Goal: Complete application form

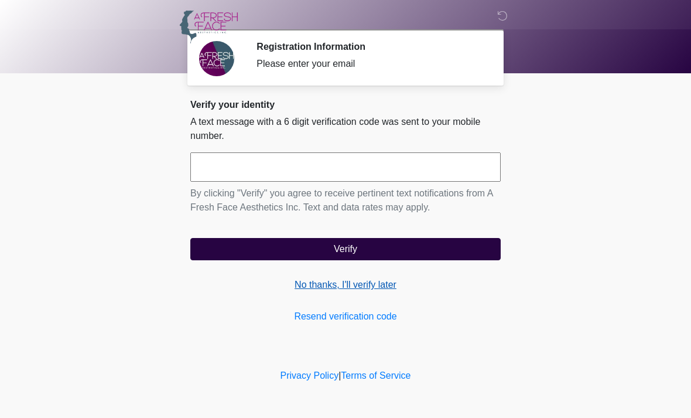
click at [358, 290] on link "No thanks, I'll verify later" at bounding box center [345, 285] width 310 height 14
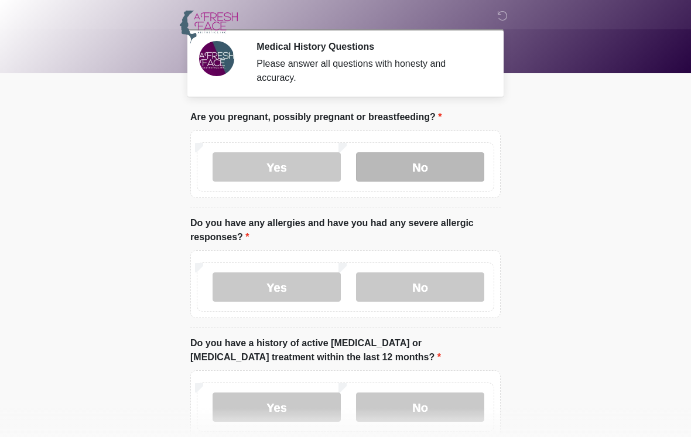
click at [409, 168] on label "No" at bounding box center [420, 166] width 128 height 29
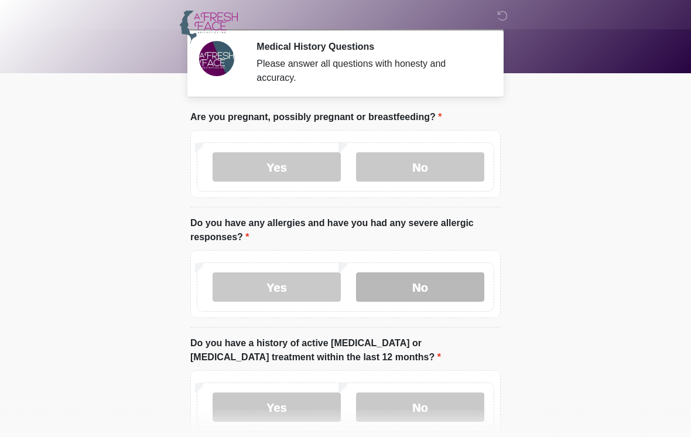
click at [413, 292] on label "No" at bounding box center [420, 286] width 128 height 29
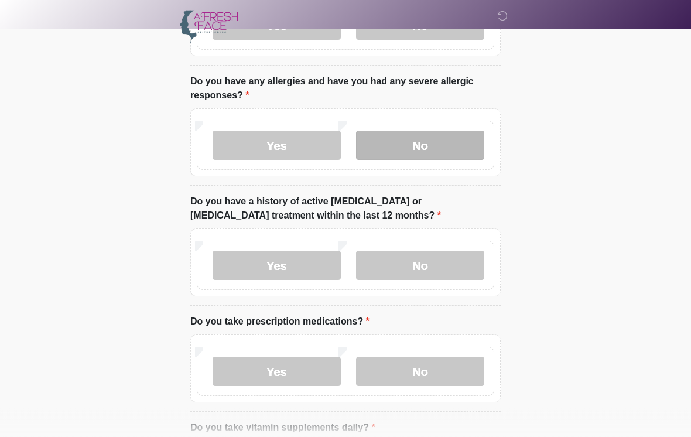
scroll to position [143, 0]
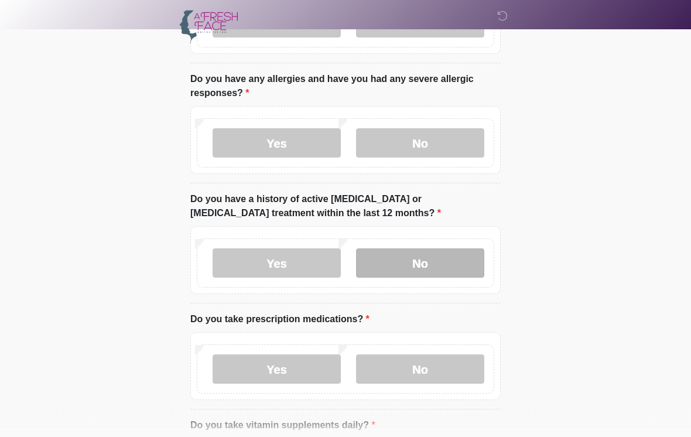
click at [387, 266] on label "No" at bounding box center [420, 263] width 128 height 29
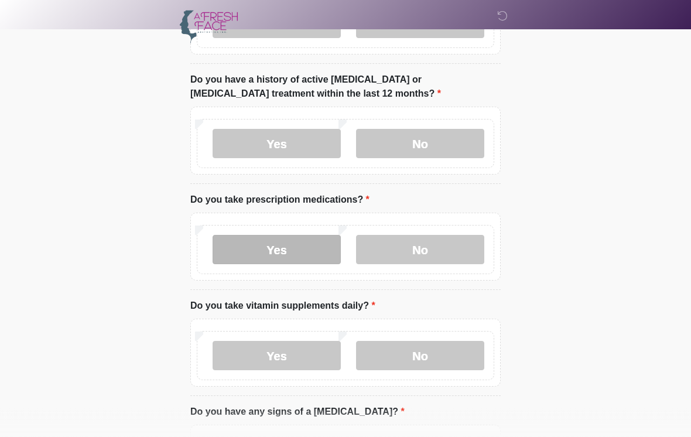
click at [240, 252] on label "Yes" at bounding box center [277, 249] width 128 height 29
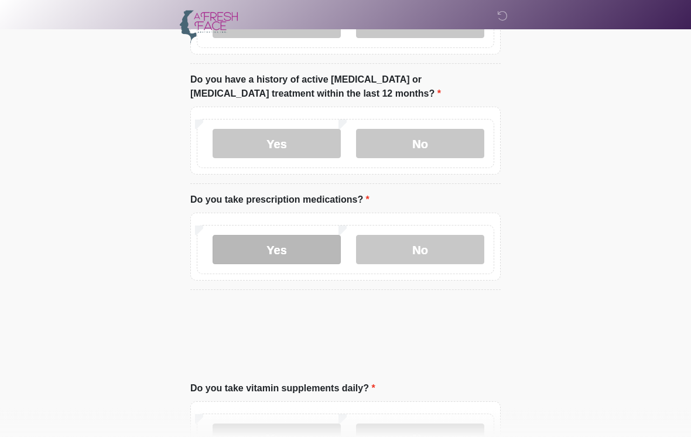
scroll to position [264, 0]
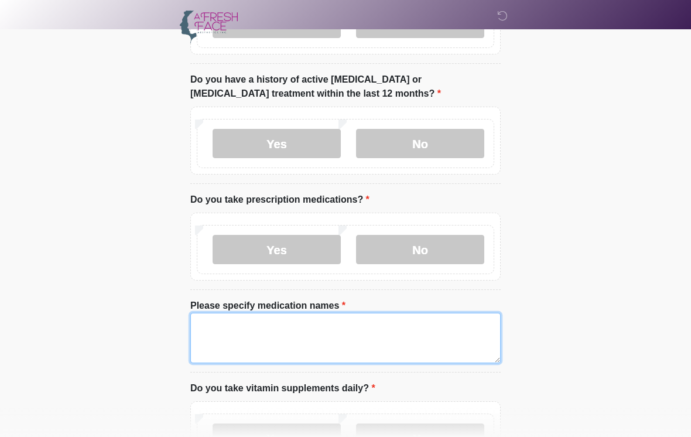
click at [211, 337] on textarea "Please specify medication names" at bounding box center [345, 338] width 310 height 50
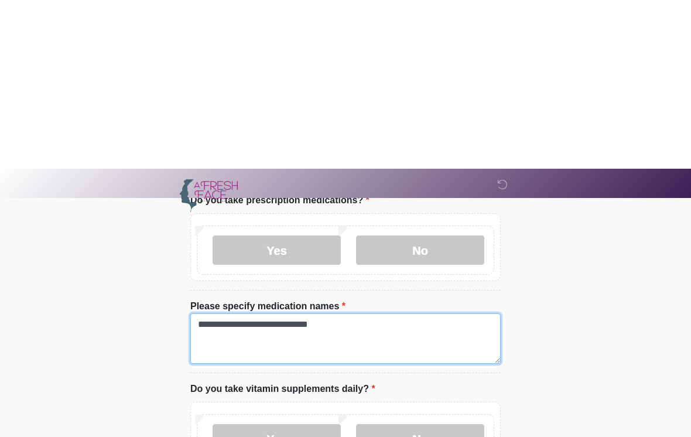
scroll to position [432, 0]
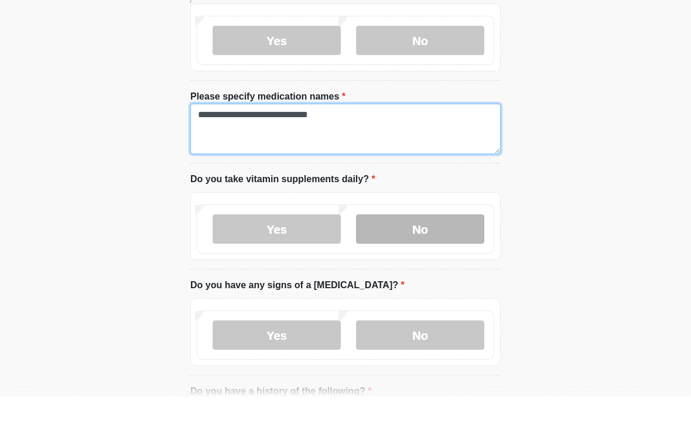
type textarea "**********"
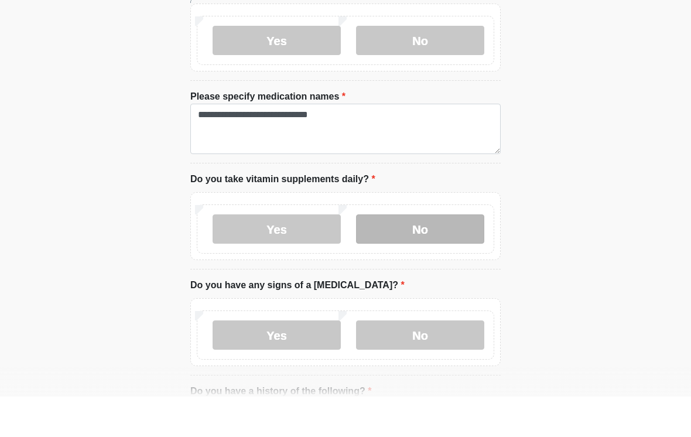
click at [410, 255] on label "No" at bounding box center [420, 269] width 128 height 29
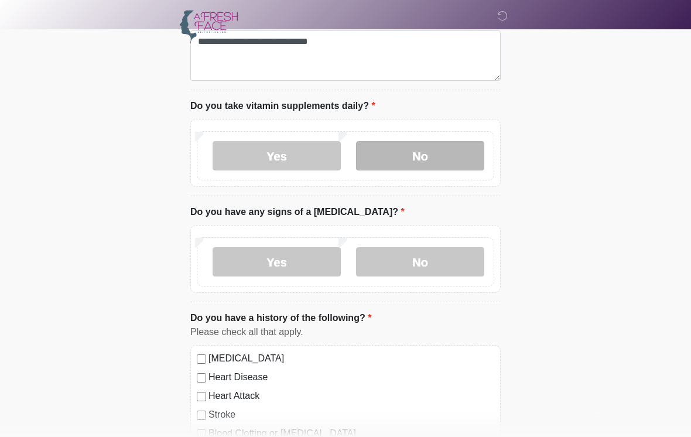
scroll to position [547, 0]
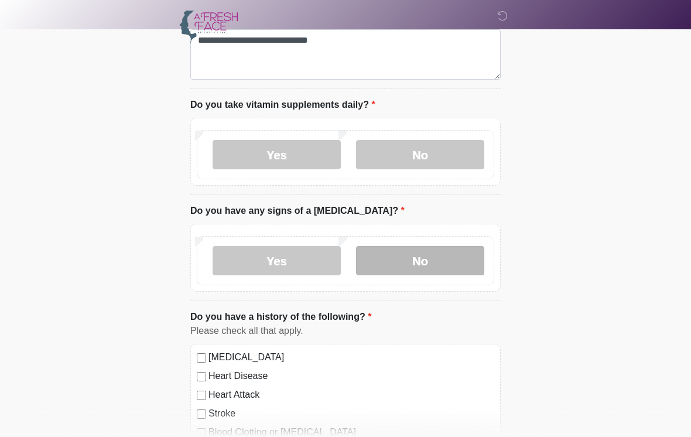
click at [404, 261] on label "No" at bounding box center [420, 260] width 128 height 29
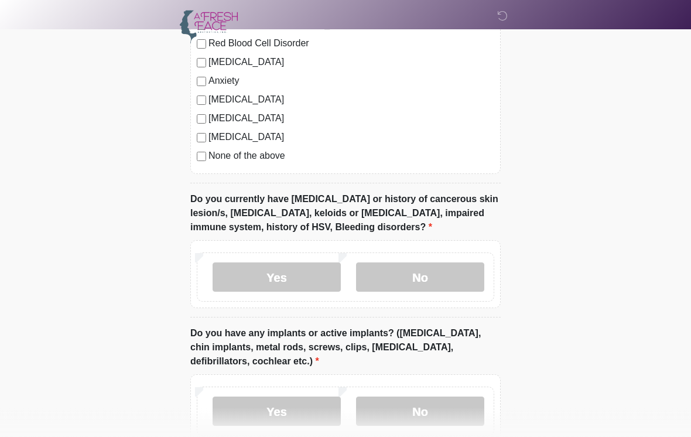
scroll to position [958, 0]
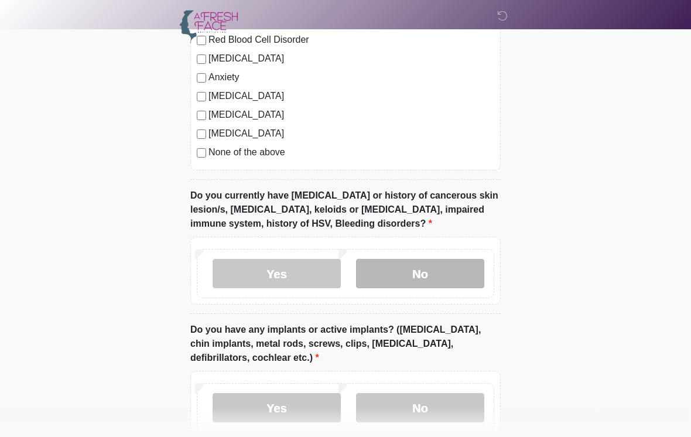
click at [392, 274] on label "No" at bounding box center [420, 273] width 128 height 29
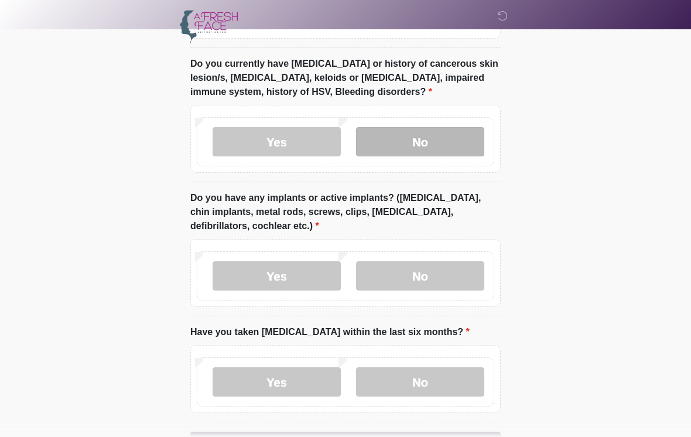
scroll to position [1090, 0]
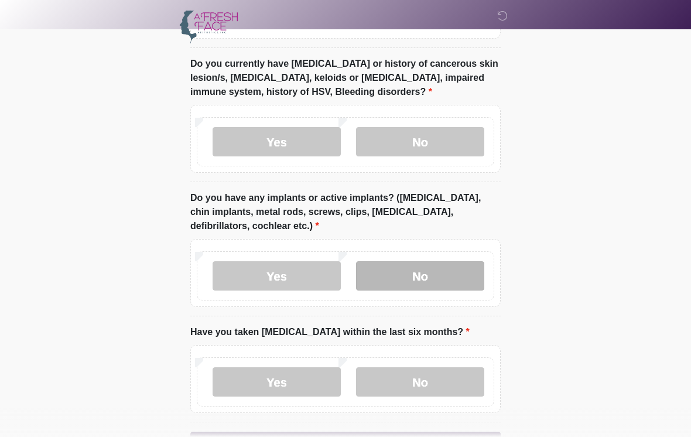
click at [397, 278] on label "No" at bounding box center [420, 275] width 128 height 29
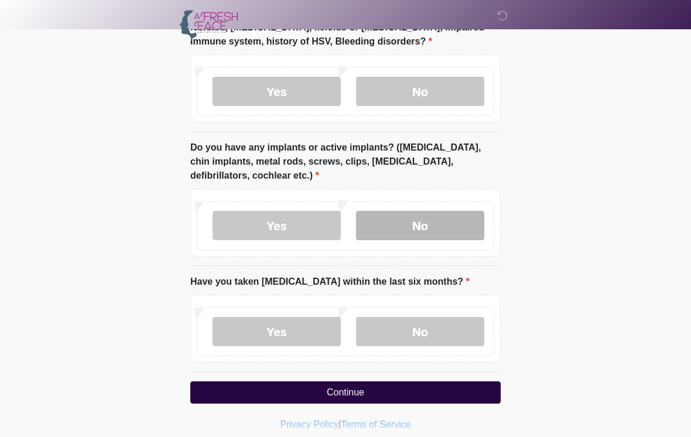
scroll to position [1149, 0]
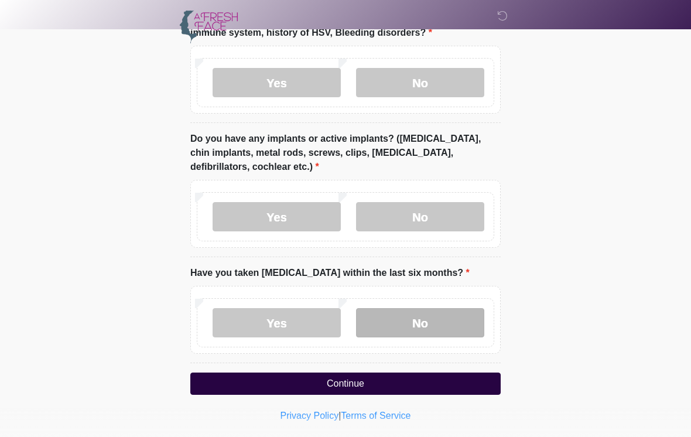
click at [398, 320] on label "No" at bounding box center [420, 322] width 128 height 29
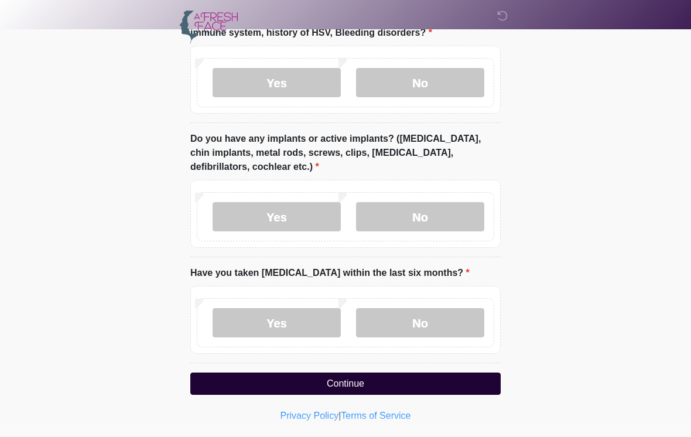
click at [275, 377] on button "Continue" at bounding box center [345, 383] width 310 height 22
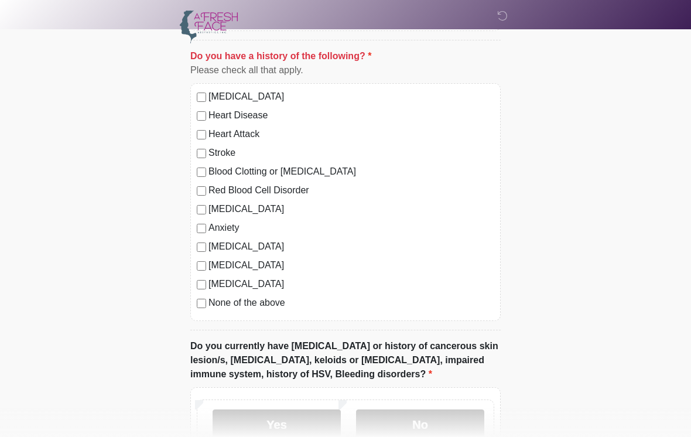
click at [199, 293] on div "[MEDICAL_DATA] Heart Disease Heart Attack Stroke Blood Clotting or [MEDICAL_DAT…" at bounding box center [345, 202] width 310 height 238
click at [211, 299] on label "None of the above" at bounding box center [351, 303] width 286 height 14
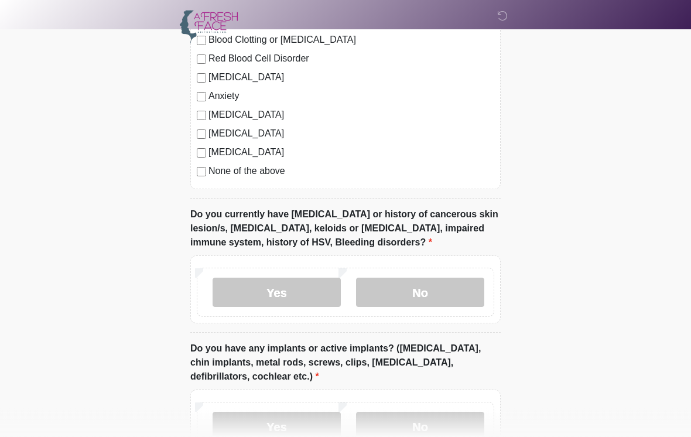
scroll to position [1149, 0]
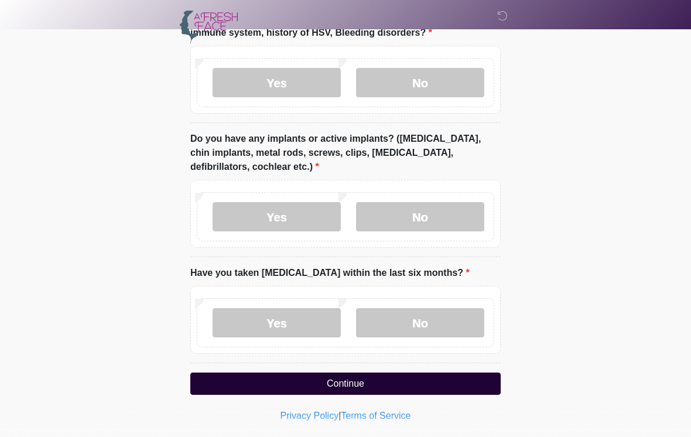
click at [221, 377] on button "Continue" at bounding box center [345, 383] width 310 height 22
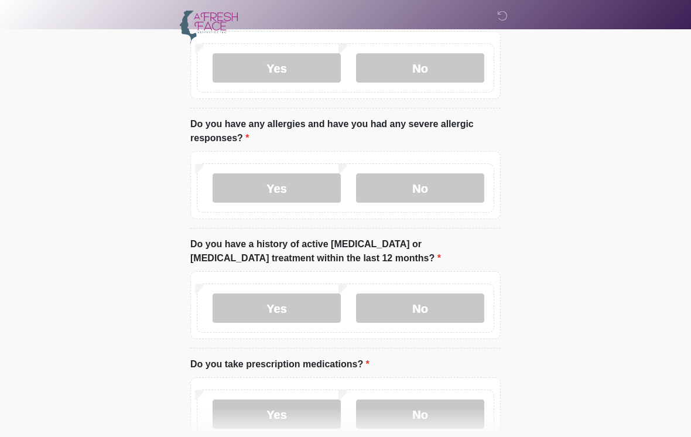
scroll to position [0, 0]
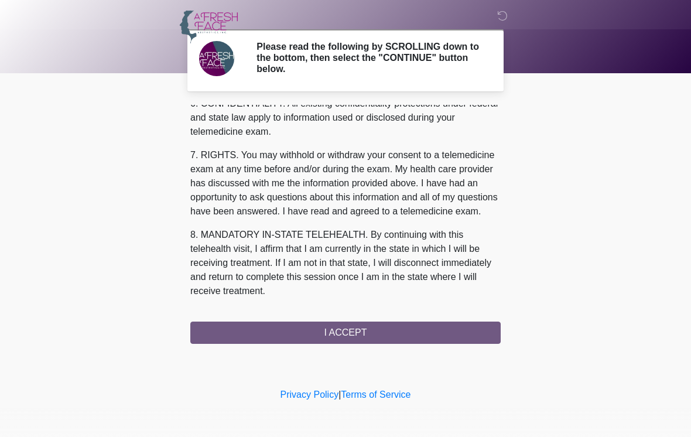
click at [248, 334] on button "I ACCEPT" at bounding box center [345, 333] width 310 height 22
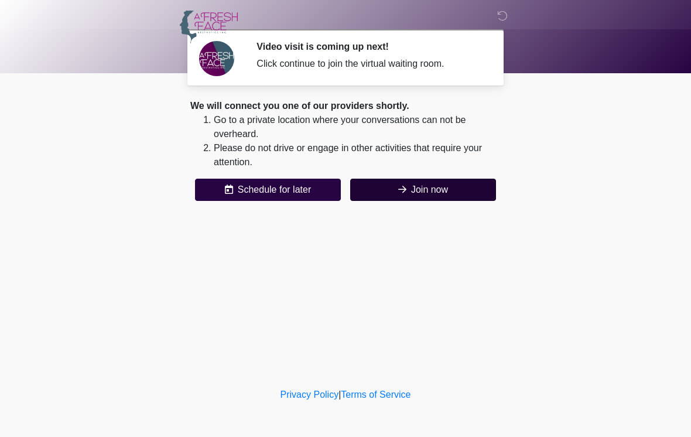
click at [385, 192] on button "Join now" at bounding box center [423, 190] width 146 height 22
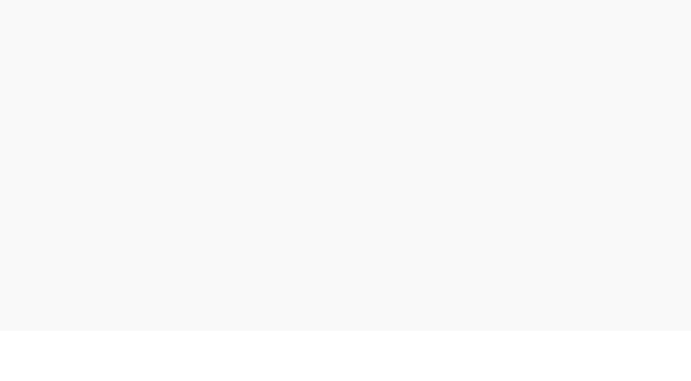
scroll to position [4, 0]
